Goal: Check status: Check status

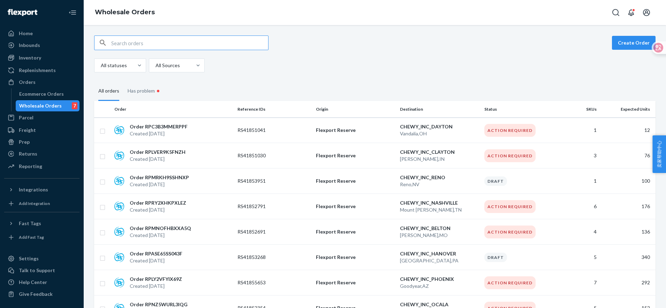
click at [128, 41] on input "text" at bounding box center [189, 43] width 157 height 14
click at [41, 59] on div "Inventory" at bounding box center [42, 58] width 74 height 10
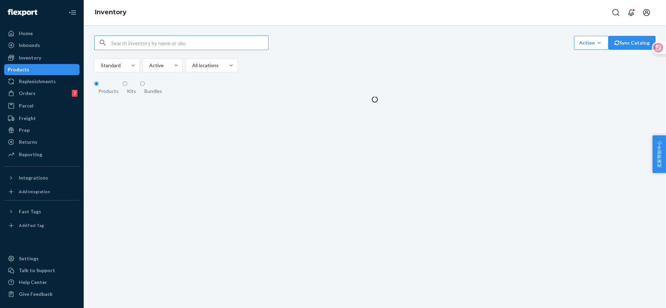
click at [125, 46] on input "text" at bounding box center [189, 43] width 157 height 14
type input "9880269"
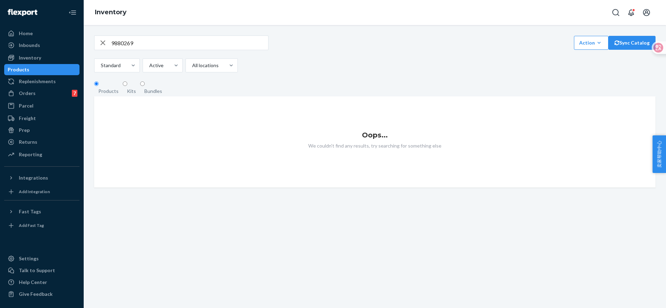
click at [100, 45] on icon "button" at bounding box center [103, 43] width 8 height 14
click at [35, 44] on div "Inbounds" at bounding box center [29, 45] width 21 height 7
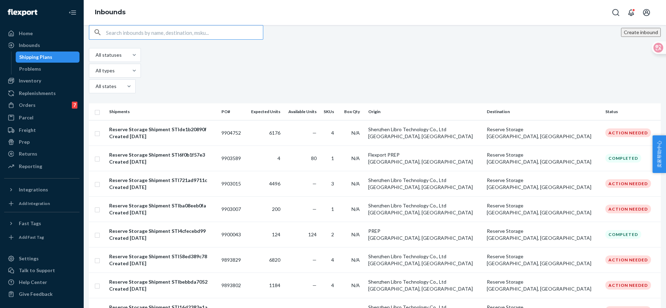
click at [138, 39] on input "text" at bounding box center [184, 32] width 157 height 14
type input "9880269"
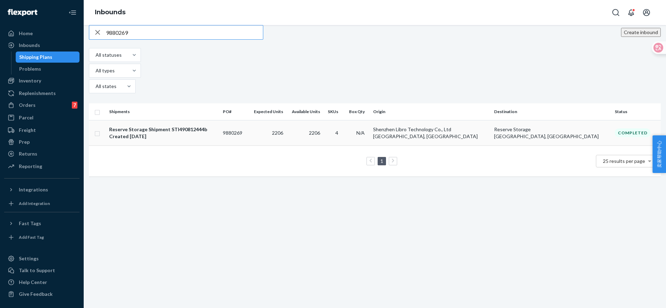
click at [214, 126] on div "Reserve Storage Shipment STI490812444b Created [DATE]" at bounding box center [163, 133] width 108 height 14
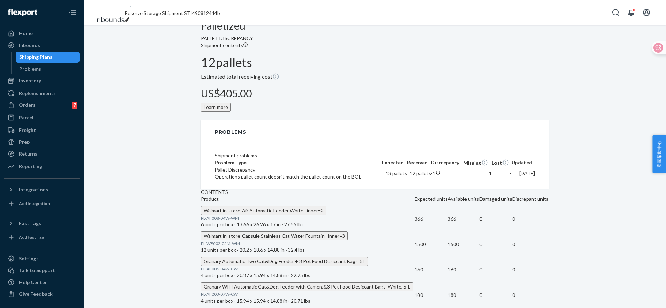
scroll to position [303, 0]
drag, startPoint x: 255, startPoint y: 183, endPoint x: 216, endPoint y: 184, distance: 39.0
click at [216, 241] on p "PL-WF002-05M-WM" at bounding box center [308, 244] width 214 height 6
copy span "PL-WF002-05M-WM"
click at [23, 79] on div "Inventory" at bounding box center [30, 80] width 22 height 7
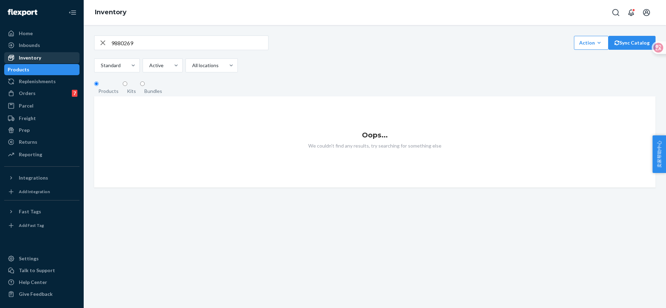
click at [37, 61] on div "Inventory" at bounding box center [30, 57] width 22 height 7
click at [103, 44] on icon "button" at bounding box center [103, 43] width 8 height 14
click at [136, 47] on input "text" at bounding box center [189, 43] width 157 height 14
paste input "PL-WF002-05M-WM"
type input "PL-WF002-05M-WM"
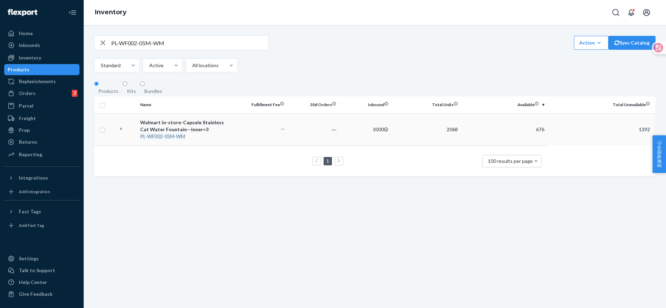
click at [169, 139] on em "05M" at bounding box center [170, 136] width 10 height 6
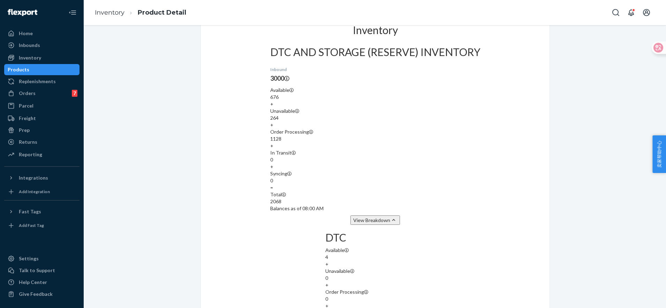
scroll to position [427, 0]
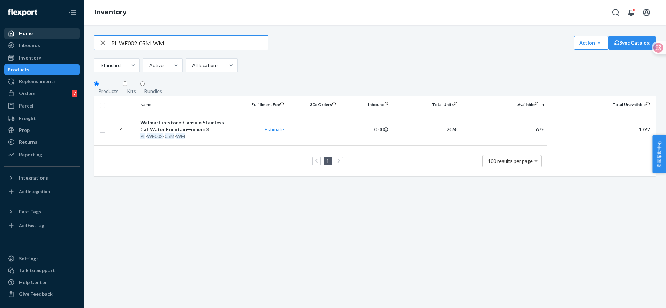
drag, startPoint x: 176, startPoint y: 44, endPoint x: 48, endPoint y: 30, distance: 128.4
click at [48, 30] on div "Home Inbounds Shipping Plans Problems Inventory Products Replenishments Orders …" at bounding box center [333, 154] width 666 height 308
paste input "AF008-04W-WM"
type input "PL-AF008-04W-WM"
click at [148, 139] on em "AF008" at bounding box center [154, 136] width 14 height 6
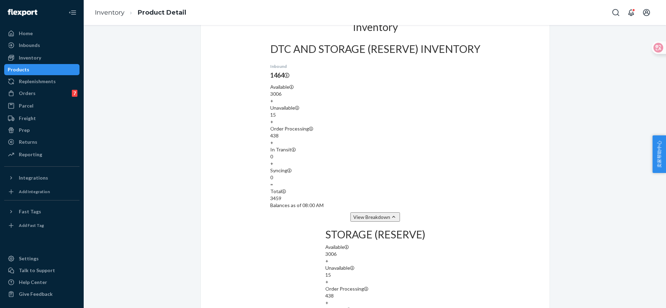
scroll to position [349, 0]
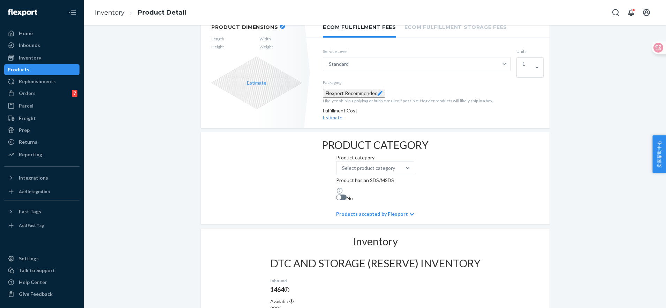
scroll to position [44, 0]
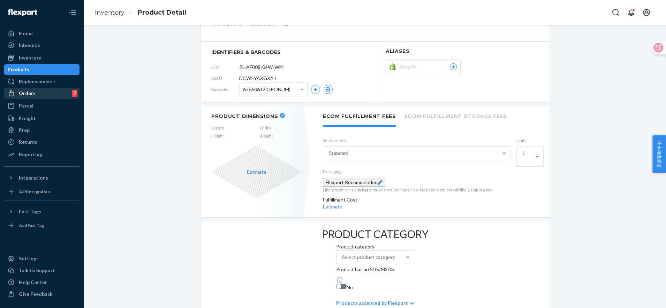
drag, startPoint x: 34, startPoint y: 66, endPoint x: 35, endPoint y: 96, distance: 29.7
click at [29, 67] on div "Products" at bounding box center [19, 69] width 22 height 7
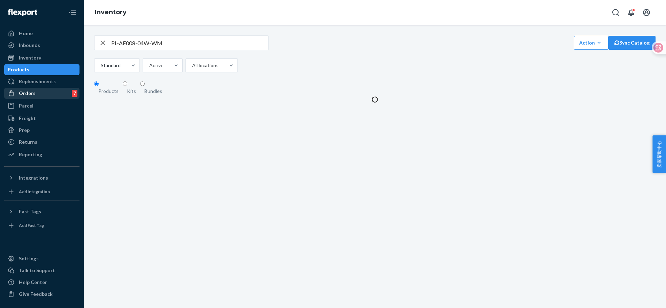
click at [35, 94] on div "Orders 7" at bounding box center [42, 94] width 74 height 10
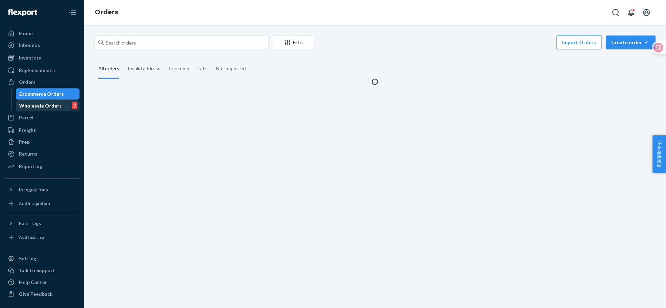
click at [37, 107] on div "Wholesale Orders" at bounding box center [40, 105] width 43 height 7
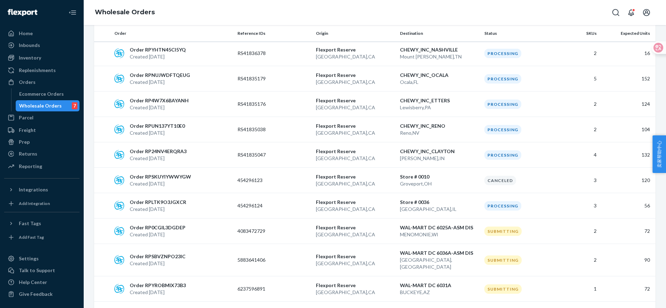
scroll to position [2091, 0]
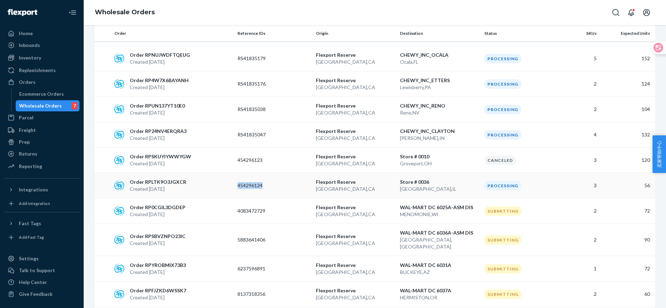
drag, startPoint x: 266, startPoint y: 152, endPoint x: 236, endPoint y: 152, distance: 30.0
click at [237, 182] on p "454296124" at bounding box center [265, 185] width 56 height 7
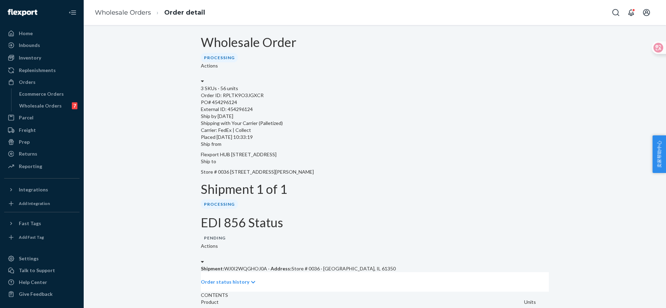
scroll to position [102, 0]
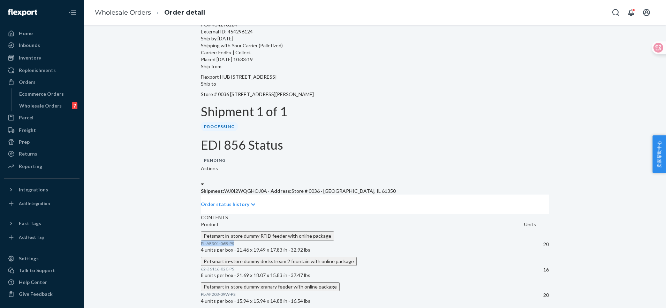
drag, startPoint x: 246, startPoint y: 202, endPoint x: 213, endPoint y: 202, distance: 33.1
click at [213, 241] on p "PL-AF301-06B-PS" at bounding box center [362, 244] width 323 height 6
copy span "PL-AF301-06B-PS"
drag, startPoint x: 48, startPoint y: 108, endPoint x: 53, endPoint y: 106, distance: 5.6
click at [48, 108] on div "Wholesale Orders" at bounding box center [40, 105] width 43 height 7
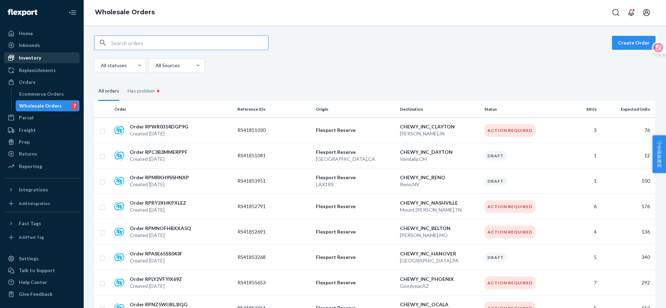
click at [30, 58] on div "Inventory" at bounding box center [30, 57] width 22 height 7
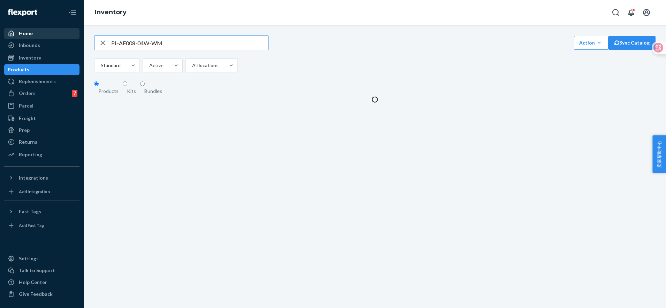
drag, startPoint x: 175, startPoint y: 46, endPoint x: 74, endPoint y: 38, distance: 101.4
click at [74, 38] on div "Home Inbounds Shipping Plans Problems Inventory Products Replenishments Orders …" at bounding box center [333, 154] width 666 height 308
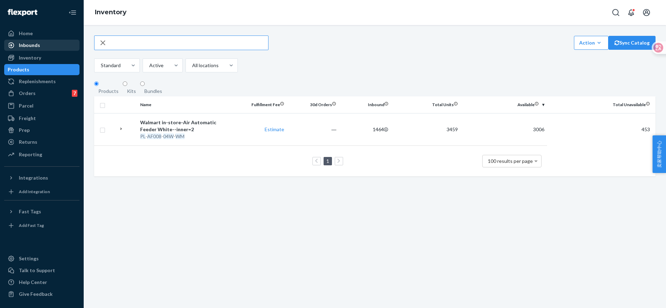
drag, startPoint x: 220, startPoint y: 46, endPoint x: 46, endPoint y: 43, distance: 173.9
click at [46, 43] on div "Home Inbounds Shipping Plans Problems Inventory Products Replenishments Orders …" at bounding box center [333, 154] width 666 height 308
type input "PL-AF301-06B-PS"
click at [165, 139] on em "06B" at bounding box center [167, 136] width 9 height 6
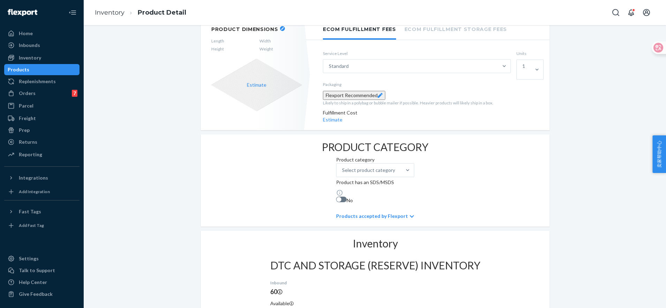
scroll to position [261, 0]
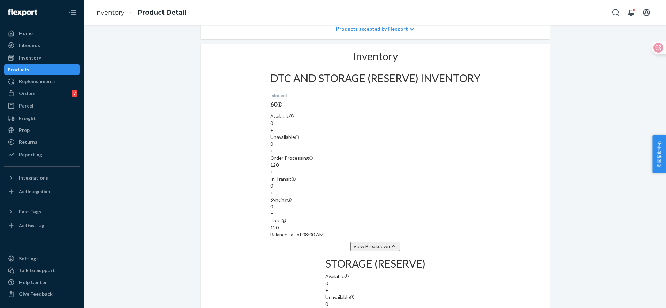
scroll to position [305, 0]
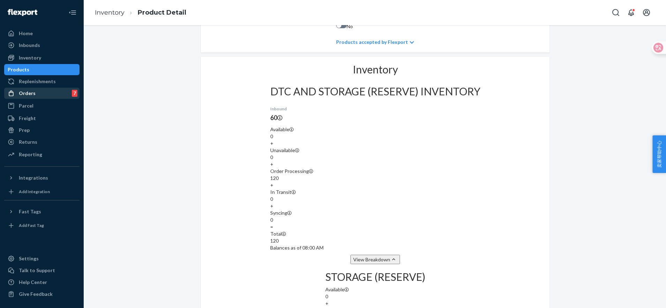
click at [36, 95] on div "Orders 7" at bounding box center [42, 94] width 74 height 10
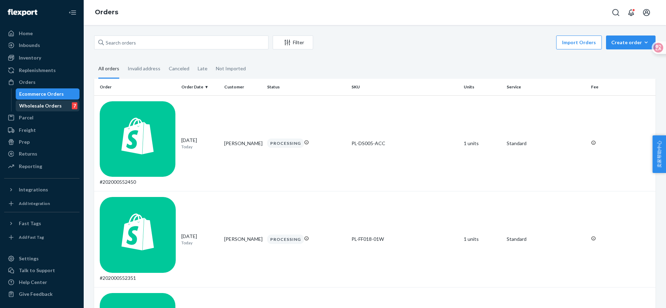
click at [30, 102] on div "Wholesale Orders 7" at bounding box center [47, 106] width 63 height 10
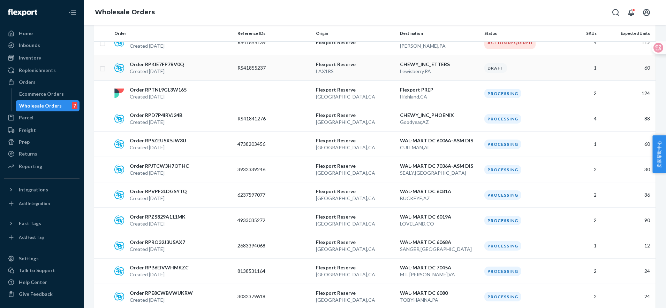
scroll to position [305, 0]
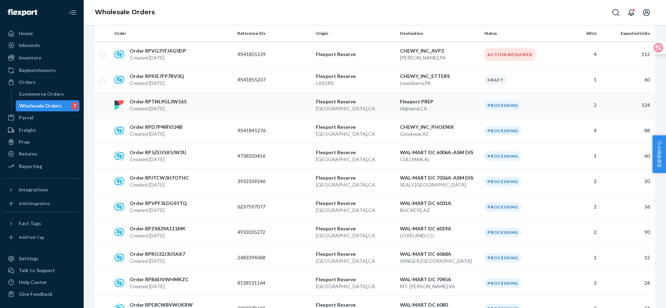
click at [360, 111] on p "[GEOGRAPHIC_DATA] , [GEOGRAPHIC_DATA]" at bounding box center [355, 108] width 79 height 7
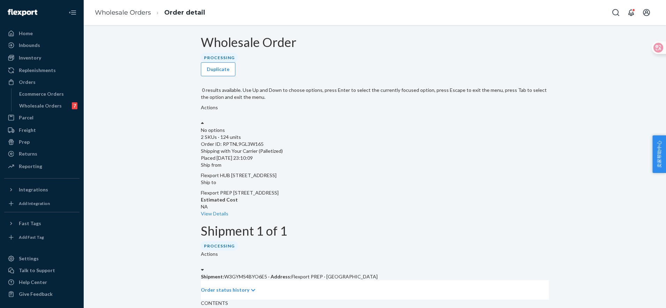
click at [519, 104] on div "Actions" at bounding box center [375, 112] width 348 height 16
click at [576, 108] on div "Wholesale Order Processing Duplicate 0 results available. Use Up and Down to ch…" at bounding box center [375, 202] width 572 height 333
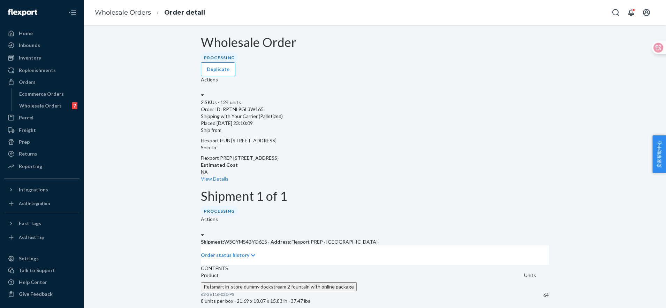
scroll to position [36, 0]
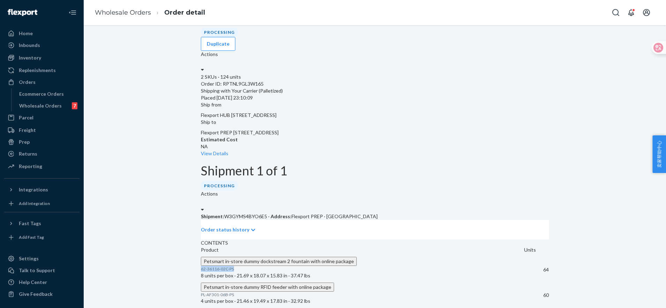
drag, startPoint x: 246, startPoint y: 235, endPoint x: 212, endPoint y: 236, distance: 34.2
click at [212, 266] on p "62-36116-02C-PS" at bounding box center [362, 269] width 323 height 6
copy span "62-36116-02C-PS"
click at [122, 151] on div "Wholesale Order Processing Duplicate Actions 2 SKUs · 124 units Order ID: RPTNL…" at bounding box center [375, 159] width 572 height 298
click at [30, 107] on div "Wholesale Orders" at bounding box center [40, 105] width 43 height 7
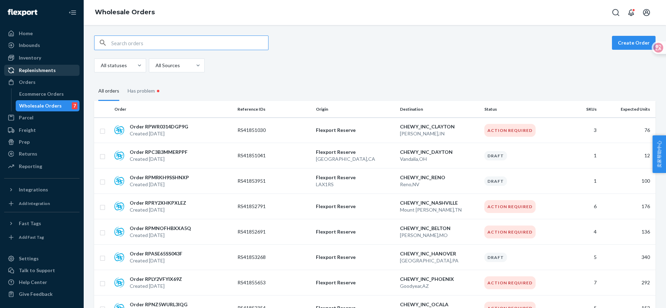
click at [44, 72] on div "Replenishments" at bounding box center [37, 70] width 37 height 7
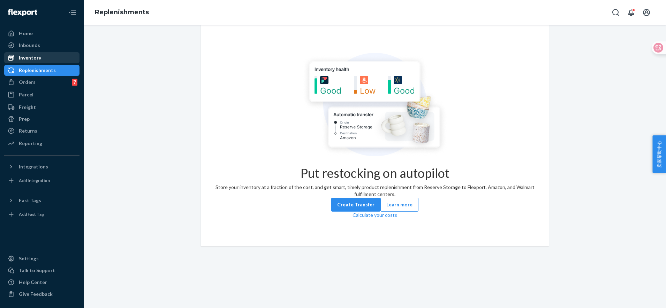
click at [35, 59] on div "Inventory" at bounding box center [30, 57] width 22 height 7
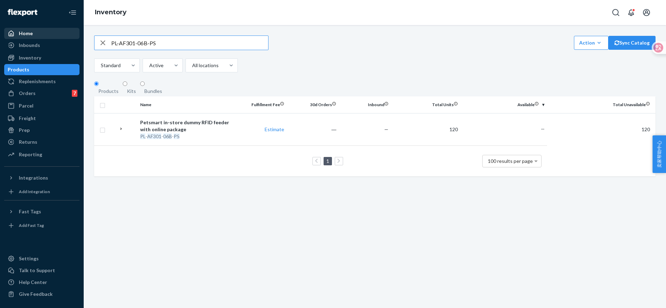
drag, startPoint x: 167, startPoint y: 42, endPoint x: 69, endPoint y: 39, distance: 98.0
click at [69, 39] on div "Home Inbounds Shipping Plans Problems Inventory Products Replenishments Orders …" at bounding box center [333, 154] width 666 height 308
type input "62-36116-02C-PS"
click at [168, 139] on em "02C" at bounding box center [167, 136] width 9 height 6
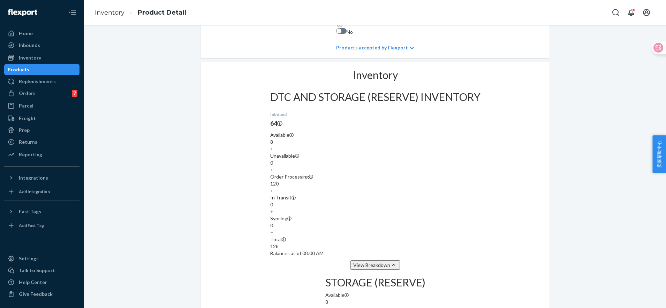
scroll to position [305, 0]
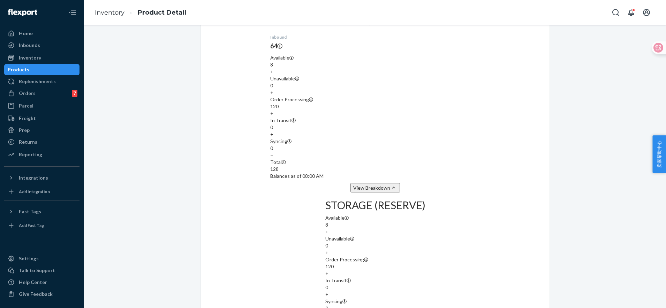
scroll to position [392, 0]
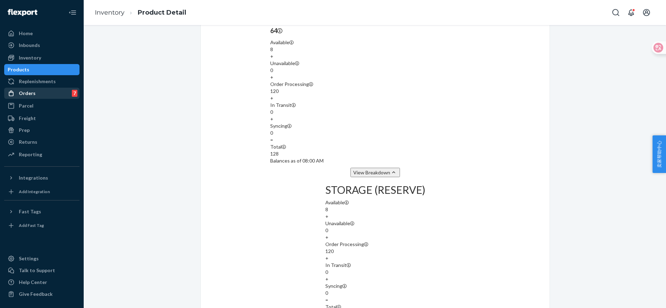
click at [29, 90] on div "Orders" at bounding box center [27, 93] width 17 height 7
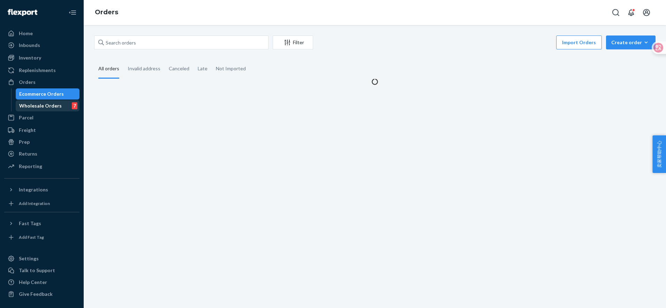
click at [39, 105] on div "Wholesale Orders" at bounding box center [40, 105] width 43 height 7
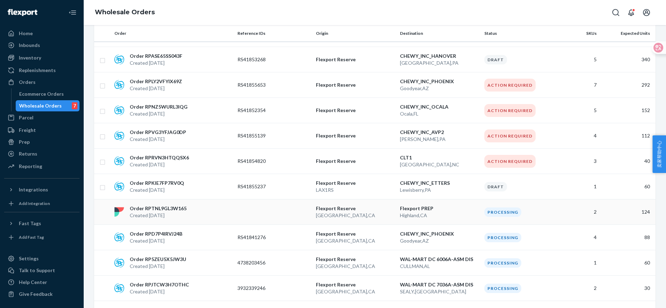
scroll to position [218, 0]
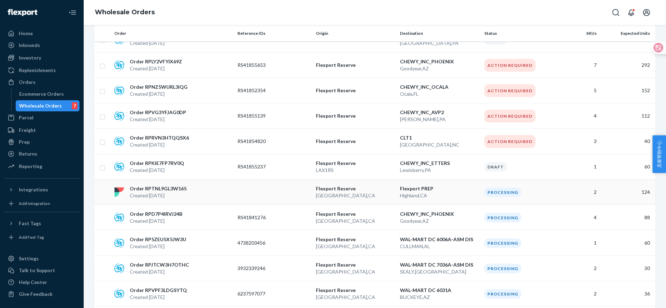
click at [445, 197] on p "[GEOGRAPHIC_DATA] , [GEOGRAPHIC_DATA]" at bounding box center [439, 195] width 79 height 7
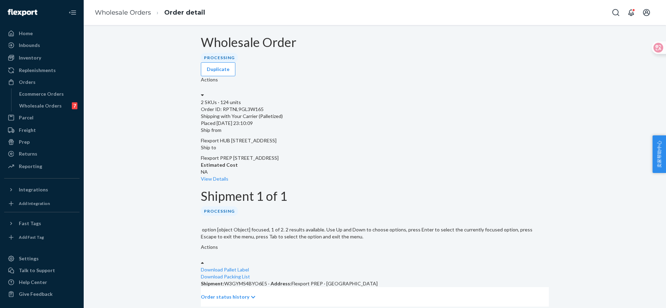
click at [519, 244] on div "Actions" at bounding box center [375, 252] width 348 height 16
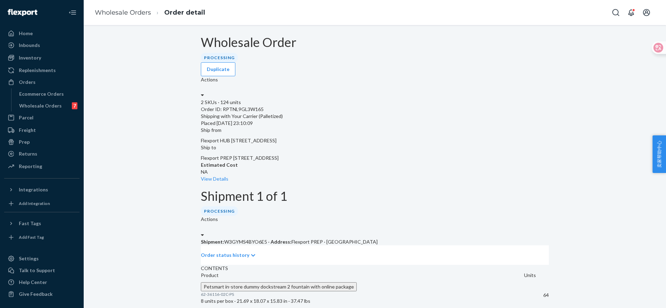
click at [422, 246] on div "Order status history" at bounding box center [375, 256] width 348 height 20
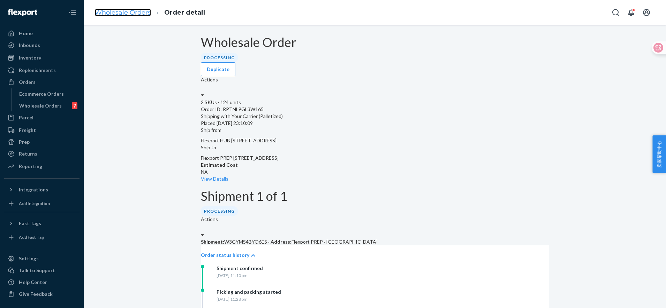
click at [120, 12] on link "Wholesale Orders" at bounding box center [123, 13] width 56 height 8
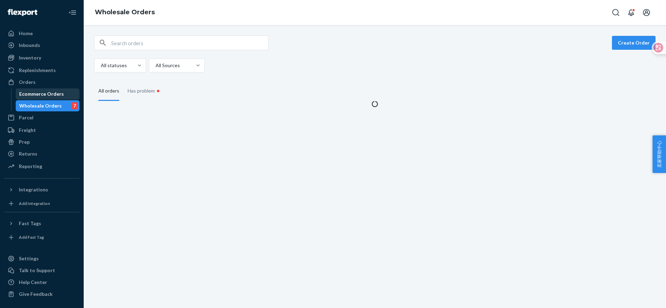
click at [47, 92] on div "Ecommerce Orders" at bounding box center [41, 94] width 45 height 7
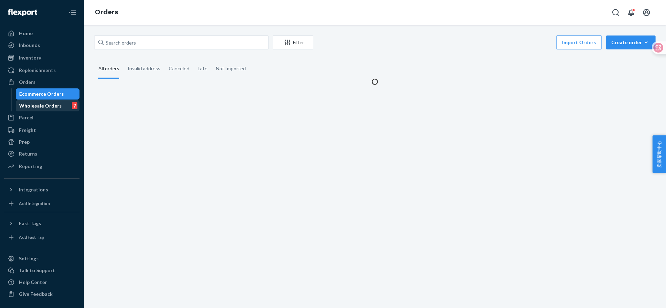
click at [40, 107] on div "Wholesale Orders" at bounding box center [40, 105] width 43 height 7
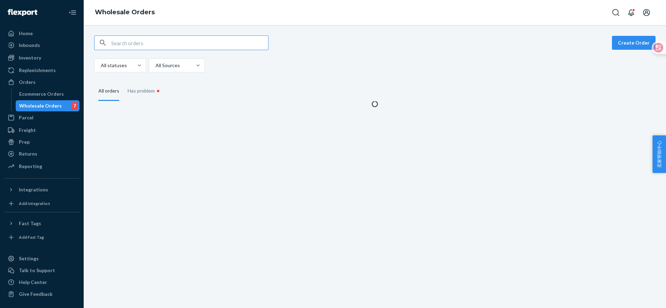
click at [138, 41] on input "text" at bounding box center [189, 43] width 157 height 14
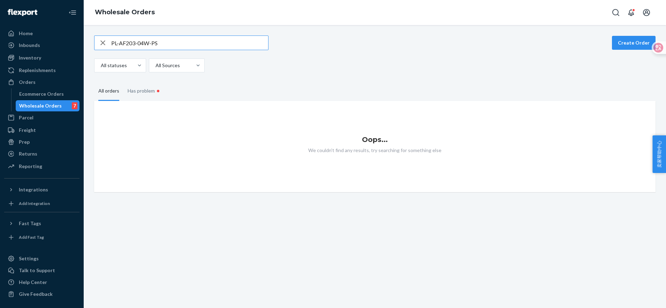
drag, startPoint x: 181, startPoint y: 43, endPoint x: 79, endPoint y: 41, distance: 101.1
click at [79, 41] on div "Home Inbounds Shipping Plans Problems Inventory Products Replenishments Orders …" at bounding box center [333, 154] width 666 height 308
type input "PL-AF203-04W-PS"
click at [36, 55] on div "Inventory" at bounding box center [30, 57] width 22 height 7
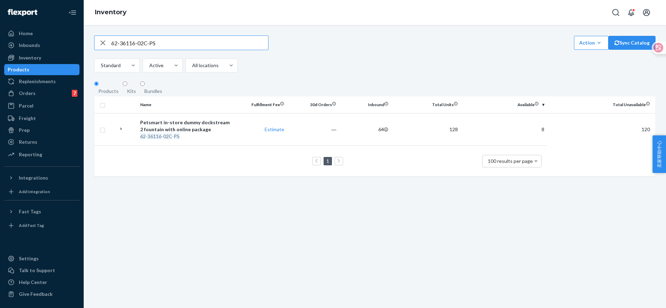
click at [102, 45] on icon "button" at bounding box center [102, 42] width 5 height 5
click at [157, 46] on input "text" at bounding box center [189, 43] width 157 height 14
paste input "PL-AF203-04W-PS"
type input "PL-AF203-04W-PS"
click at [171, 139] on em "04W" at bounding box center [168, 136] width 10 height 6
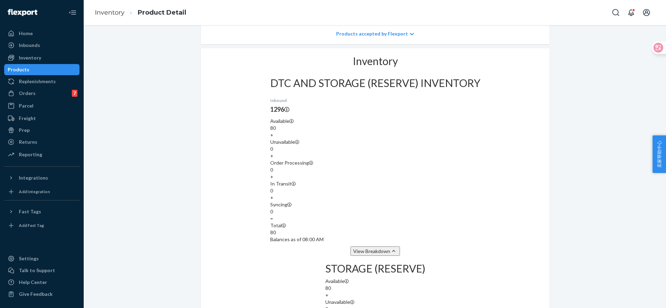
scroll to position [349, 0]
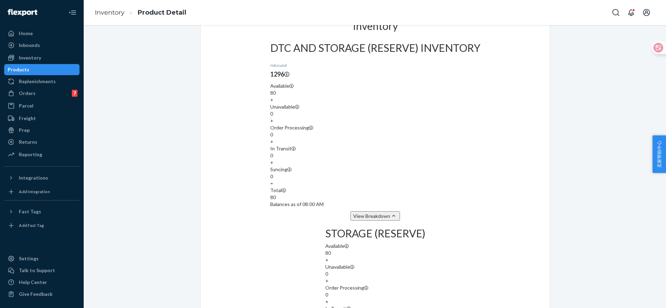
click at [375, 212] on button "View Breakdown" at bounding box center [374, 216] width 49 height 9
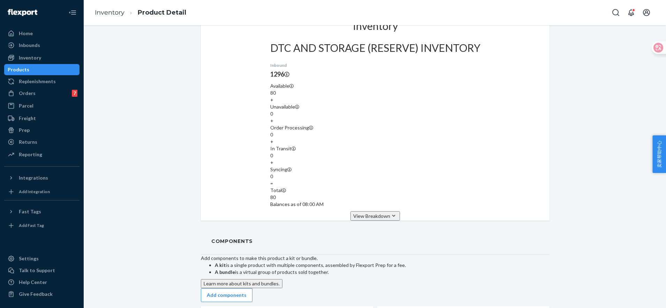
click at [375, 212] on button "View Breakdown" at bounding box center [374, 216] width 49 height 9
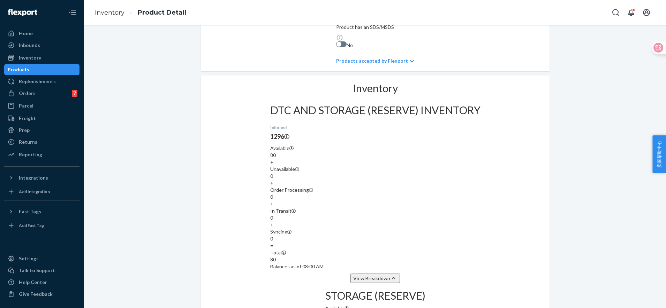
scroll to position [218, 0]
